Goal: Task Accomplishment & Management: Manage account settings

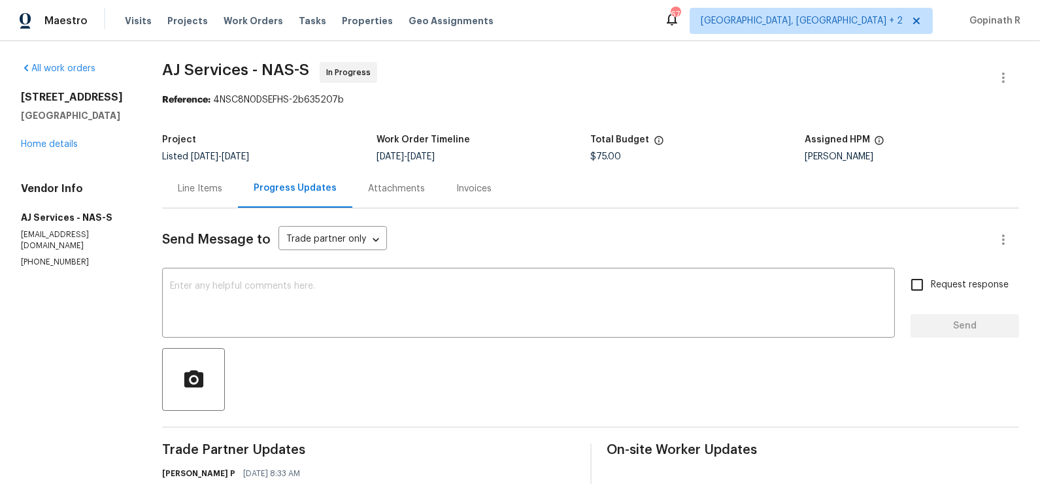
click at [196, 186] on div "Line Items" at bounding box center [200, 188] width 44 height 13
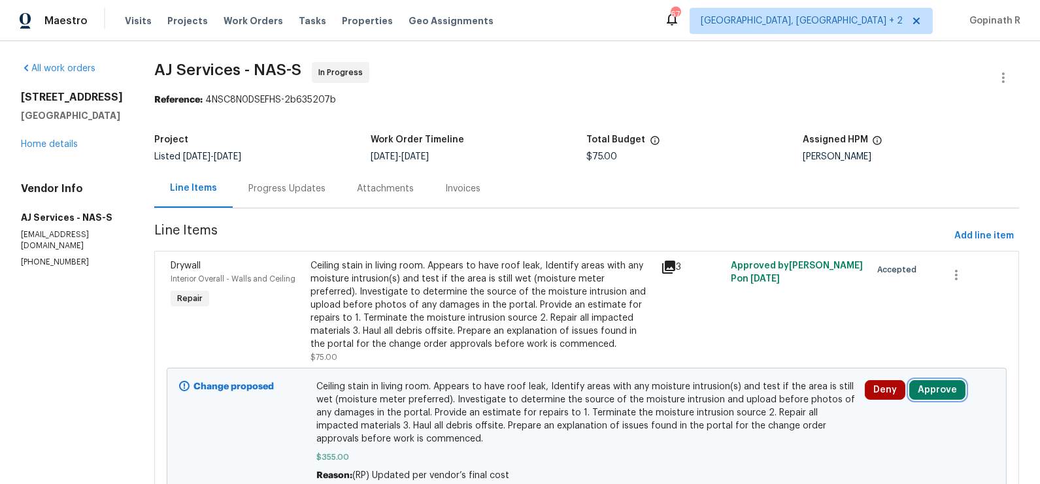
click at [948, 388] on button "Approve" at bounding box center [937, 390] width 56 height 20
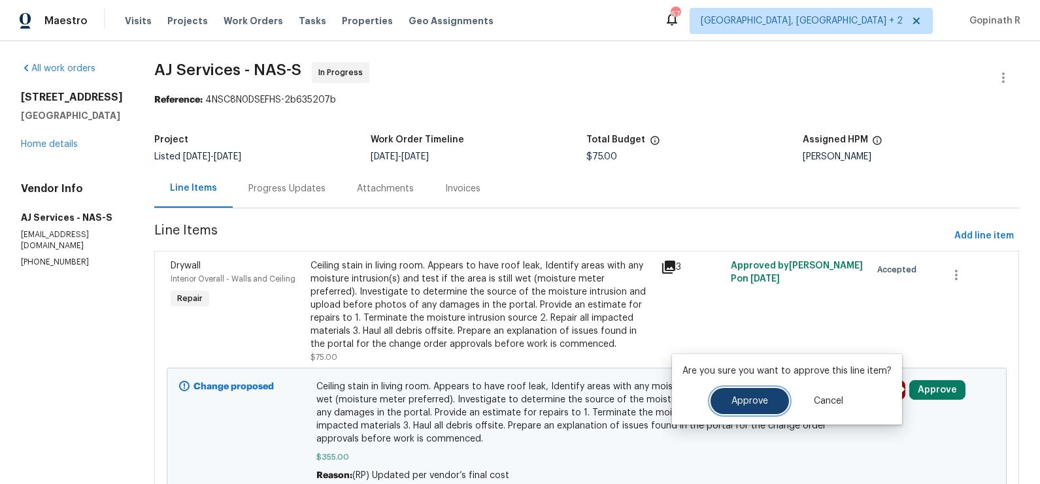
click at [754, 400] on span "Approve" at bounding box center [749, 402] width 37 height 10
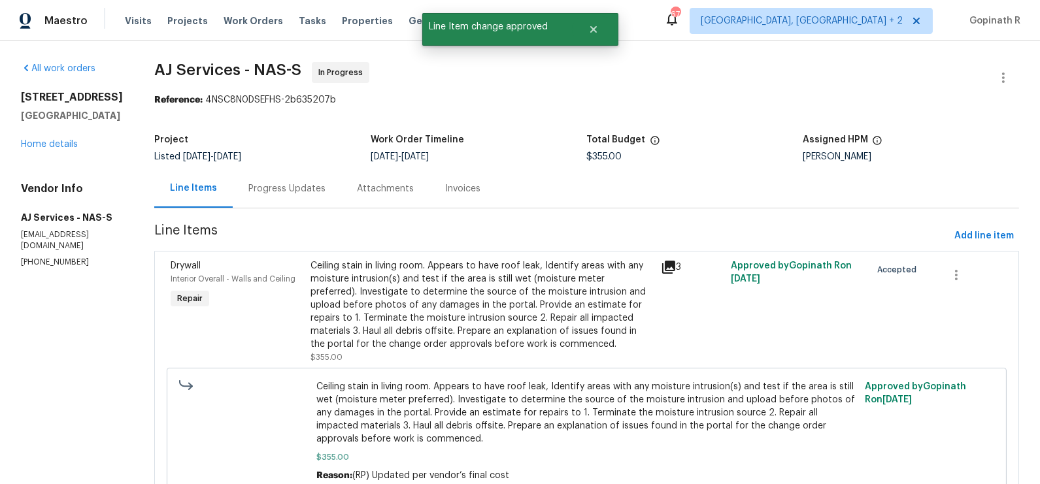
click at [247, 100] on div "Reference: 4NSC8N0DSEFHS-2b635207b" at bounding box center [586, 99] width 865 height 13
copy div "4NSC8N0DSEFHS"
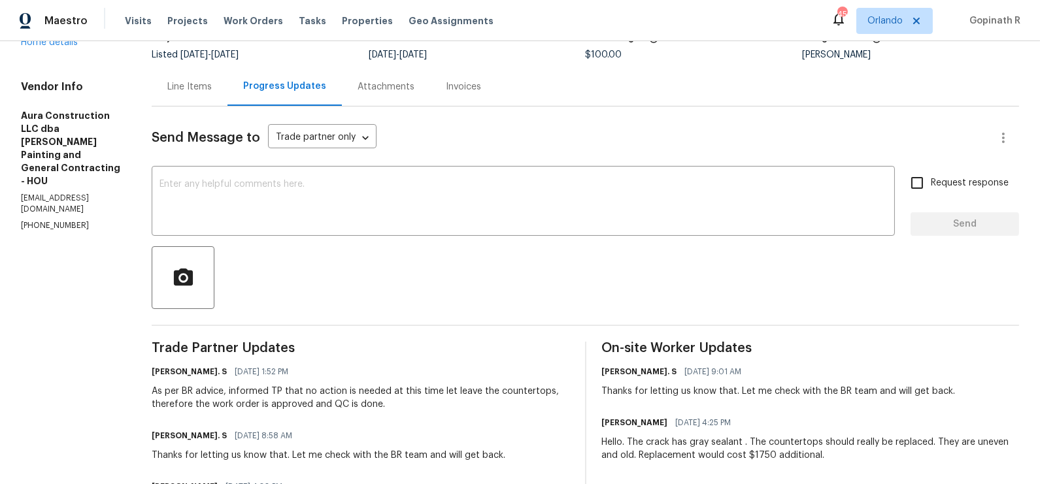
scroll to position [135, 0]
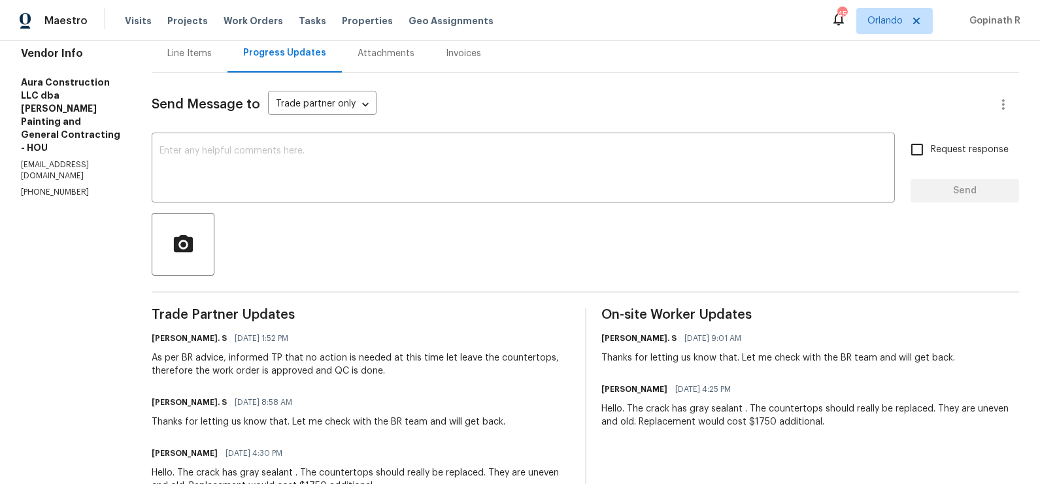
click at [184, 44] on div "Line Items" at bounding box center [190, 53] width 76 height 39
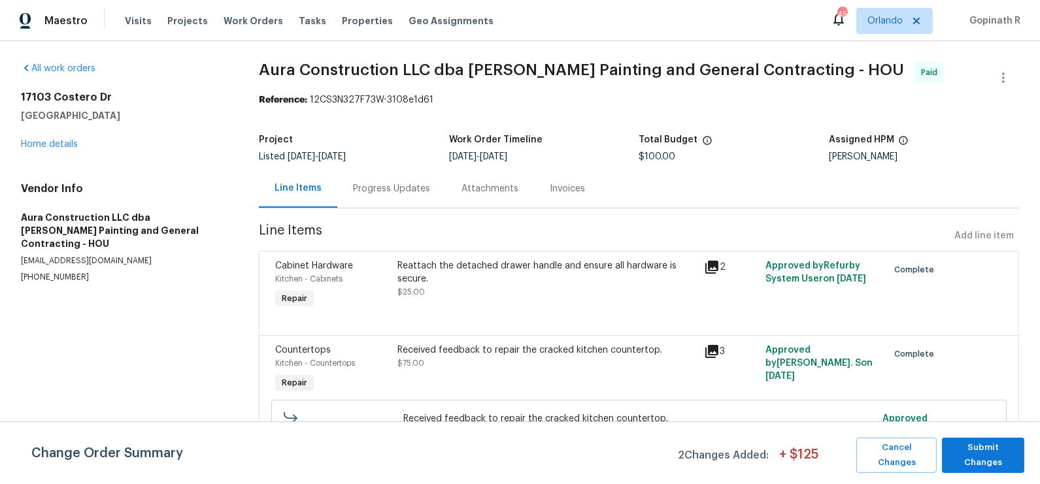
scroll to position [20, 0]
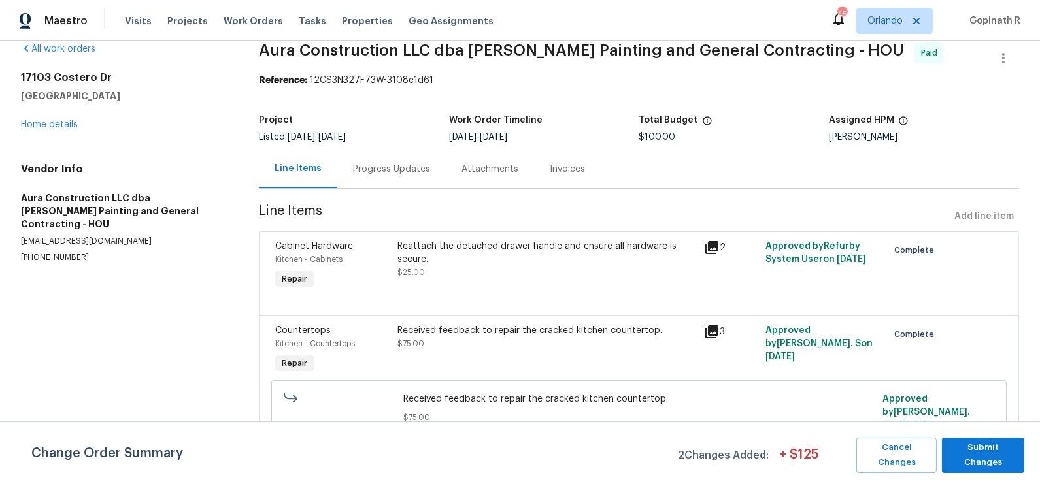
click at [444, 254] on div "Reattach the detached drawer handle and ensure all hardware is secure." at bounding box center [547, 253] width 299 height 26
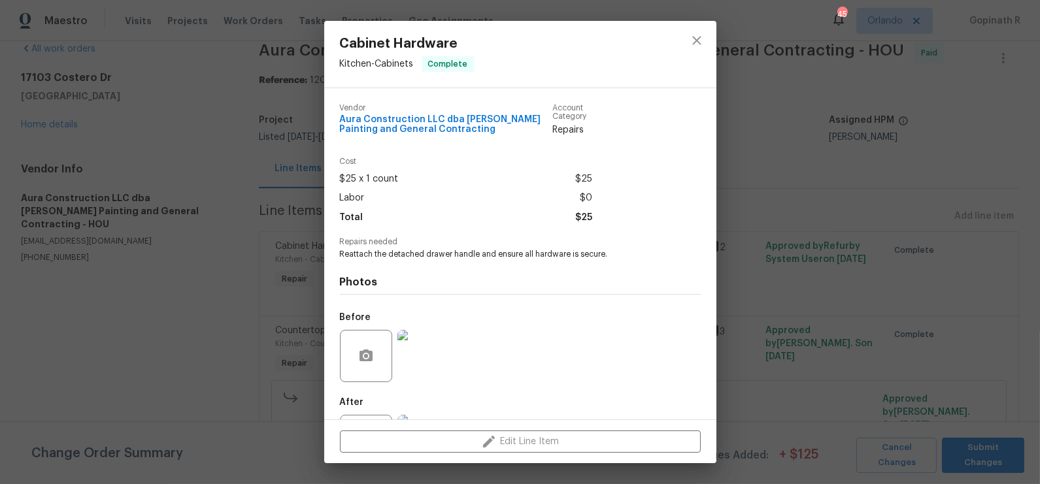
scroll to position [61, 0]
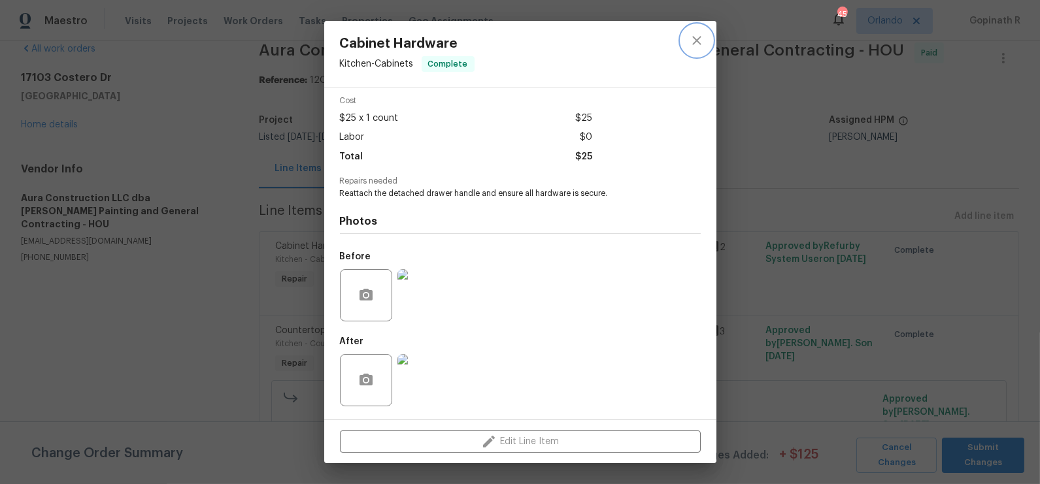
click at [701, 36] on icon "close" at bounding box center [697, 41] width 16 height 16
